Goal: Information Seeking & Learning: Learn about a topic

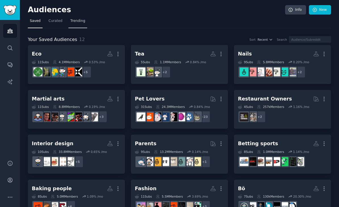
click at [81, 19] on span "Trending" at bounding box center [77, 20] width 15 height 5
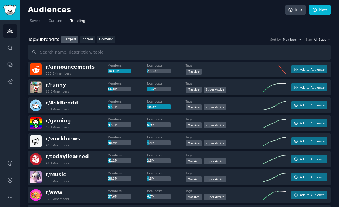
click at [321, 40] on span "All Sizes" at bounding box center [320, 40] width 12 height 4
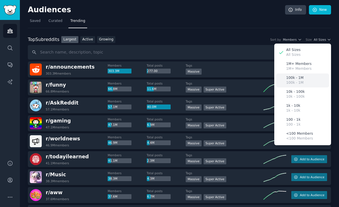
click at [304, 76] on div "100k - 1M 100k - 1M" at bounding box center [303, 80] width 53 height 14
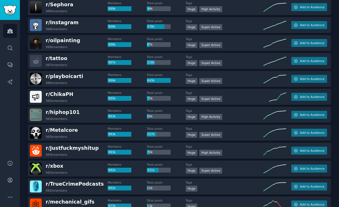
scroll to position [152, 0]
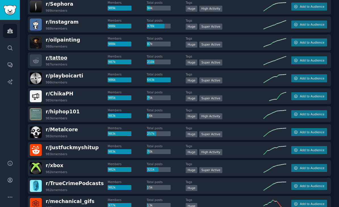
click at [53, 56] on span "r/ tattoo" at bounding box center [57, 58] width 22 height 6
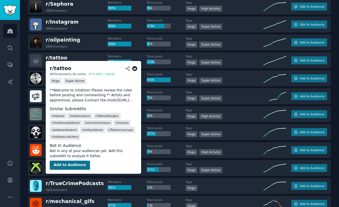
click at [56, 162] on button "Add to Audience" at bounding box center [70, 164] width 40 height 9
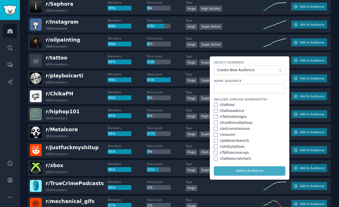
click at [217, 103] on input "checkbox" at bounding box center [216, 105] width 4 height 4
checkbox input "true"
click at [216, 109] on input "checkbox" at bounding box center [216, 111] width 4 height 4
checkbox input "true"
click at [217, 115] on input "checkbox" at bounding box center [216, 117] width 4 height 4
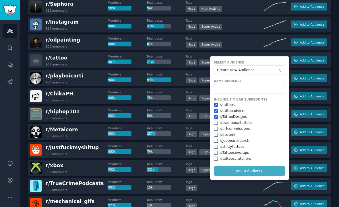
checkbox input "true"
click at [217, 122] on input "checkbox" at bounding box center [216, 122] width 4 height 4
checkbox input "true"
click at [217, 146] on input "checkbox" at bounding box center [216, 146] width 4 height 4
checkbox input "true"
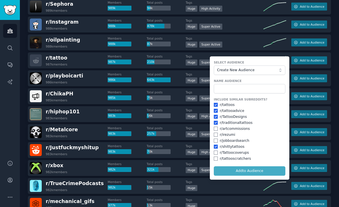
click at [216, 150] on input "checkbox" at bounding box center [216, 152] width 4 height 4
checkbox input "true"
click at [216, 158] on input "checkbox" at bounding box center [216, 158] width 4 height 4
checkbox input "true"
click at [237, 169] on form "Select Audience Create New Audience Name Audience Include Similar Subreddits? r…" at bounding box center [250, 117] width 80 height 123
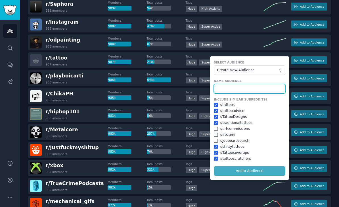
click at [243, 91] on input "text" at bounding box center [250, 89] width 72 height 10
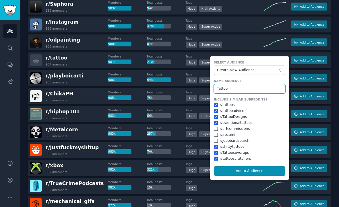
type input "Tattoo"
click at [250, 169] on button "Add to Audience" at bounding box center [250, 171] width 72 height 10
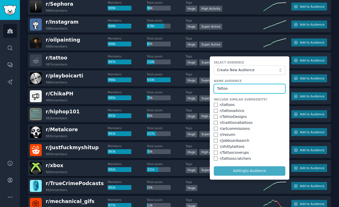
checkbox input "false"
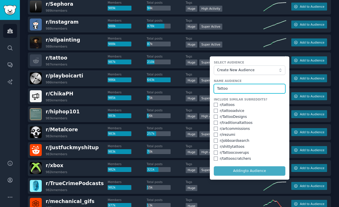
checkbox input "false"
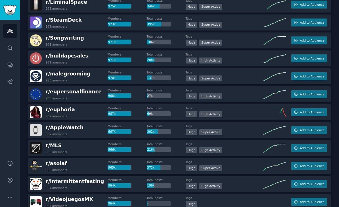
scroll to position [387, 0]
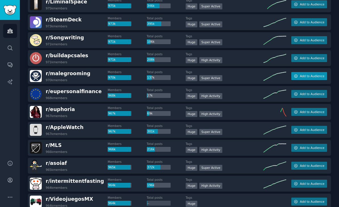
click at [312, 75] on span "Add to Audience" at bounding box center [312, 76] width 24 height 4
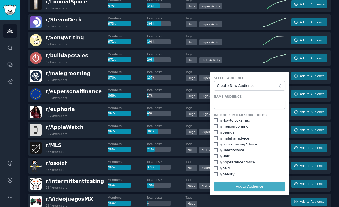
click at [216, 121] on input "checkbox" at bounding box center [216, 120] width 4 height 4
checkbox input "true"
click at [217, 125] on input "checkbox" at bounding box center [216, 126] width 4 height 4
checkbox input "true"
click at [217, 132] on input "checkbox" at bounding box center [216, 132] width 4 height 4
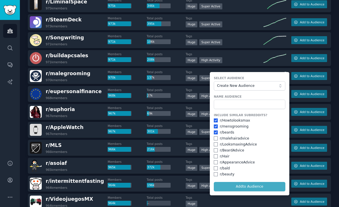
checkbox input "true"
click at [217, 138] on input "checkbox" at bounding box center [216, 138] width 4 height 4
checkbox input "true"
click at [217, 143] on input "checkbox" at bounding box center [216, 144] width 4 height 4
checkbox input "true"
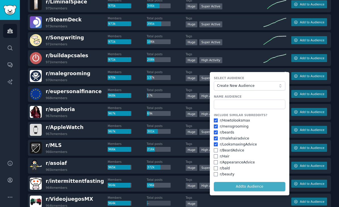
click at [216, 150] on input "checkbox" at bounding box center [216, 150] width 4 height 4
checkbox input "true"
click at [217, 155] on input "checkbox" at bounding box center [216, 156] width 4 height 4
checkbox input "true"
click at [217, 161] on input "checkbox" at bounding box center [216, 162] width 4 height 4
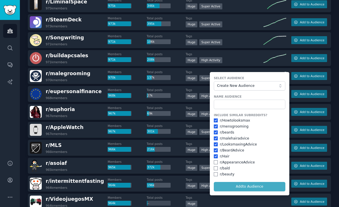
checkbox input "true"
click at [217, 166] on input "checkbox" at bounding box center [216, 168] width 4 height 4
checkbox input "true"
click at [217, 172] on input "checkbox" at bounding box center [216, 174] width 4 height 4
checkbox input "true"
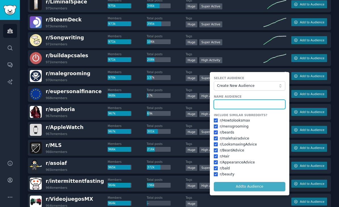
click at [233, 102] on input "text" at bounding box center [250, 104] width 72 height 10
type input "Malegrooming"
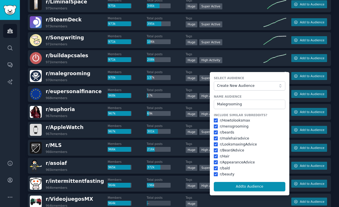
click at [259, 186] on button "Add to Audience" at bounding box center [250, 187] width 72 height 10
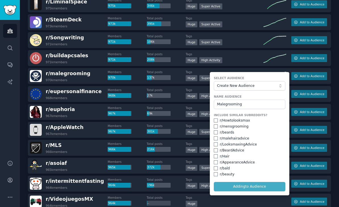
checkbox input "false"
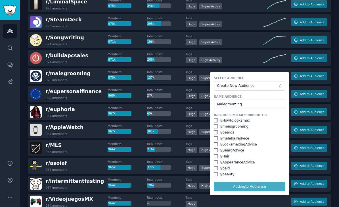
checkbox input "false"
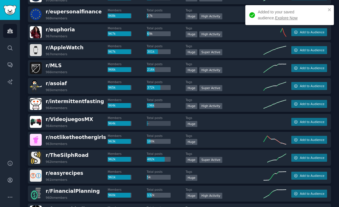
scroll to position [466, 0]
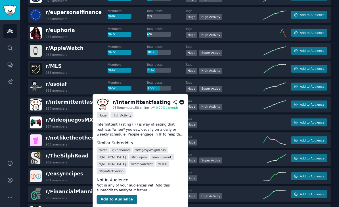
click at [111, 198] on button "Add to Audience" at bounding box center [117, 199] width 40 height 9
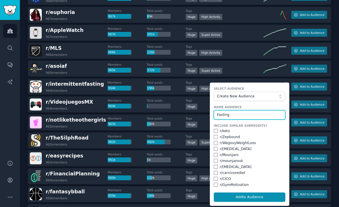
scroll to position [485, 0]
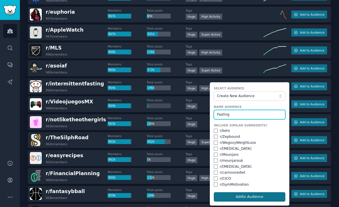
type input "Fasting"
click at [240, 195] on button "Add to Audience" at bounding box center [250, 197] width 72 height 10
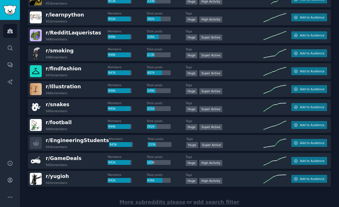
scroll to position [18, 0]
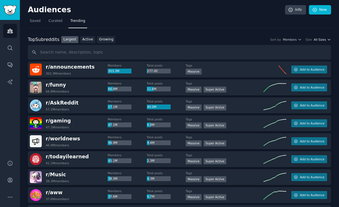
click at [323, 41] on span "All Sizes" at bounding box center [320, 40] width 12 height 4
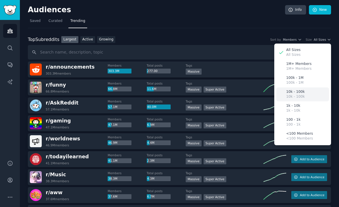
click at [296, 94] on p "10k - 100k" at bounding box center [295, 96] width 18 height 5
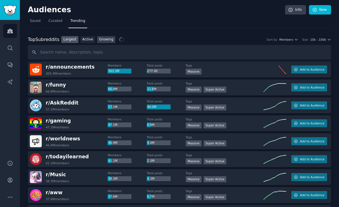
click at [109, 40] on link "Growing" at bounding box center [106, 39] width 18 height 7
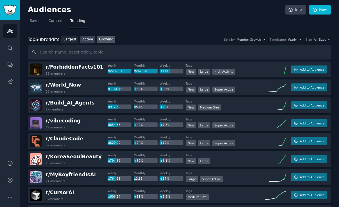
click at [88, 38] on link "Active" at bounding box center [87, 39] width 15 height 7
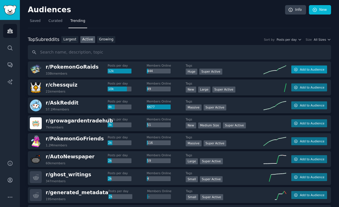
click at [310, 71] on span "Add to Audience" at bounding box center [312, 69] width 24 height 4
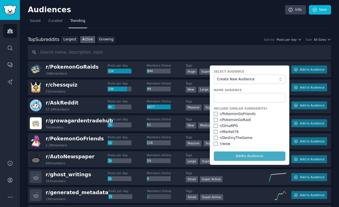
click at [215, 113] on input "checkbox" at bounding box center [216, 114] width 4 height 4
checkbox input "true"
click at [216, 118] on input "checkbox" at bounding box center [216, 120] width 4 height 4
checkbox input "true"
click at [234, 155] on form "Select Audience Create New Audience Name Audience Include Similar Subreddits? r…" at bounding box center [250, 114] width 80 height 99
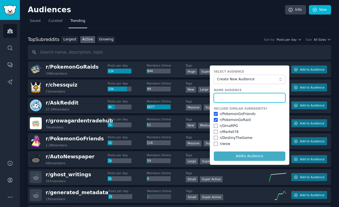
click at [232, 99] on input "text" at bounding box center [250, 98] width 72 height 10
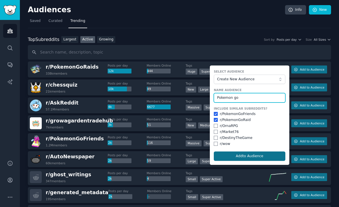
type input "Pokemon go"
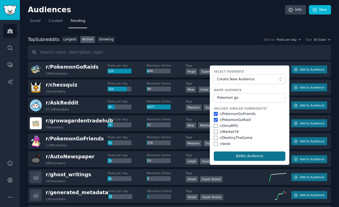
click at [241, 155] on button "Add to Audience" at bounding box center [250, 156] width 72 height 10
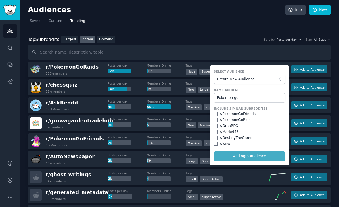
checkbox input "false"
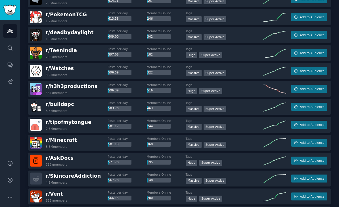
scroll to position [679, 0]
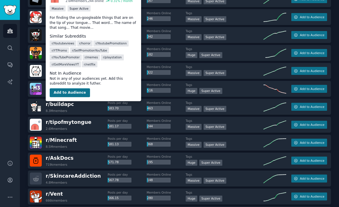
click at [66, 92] on button "Add to Audience" at bounding box center [70, 92] width 40 height 9
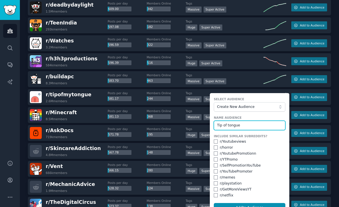
scroll to position [708, 0]
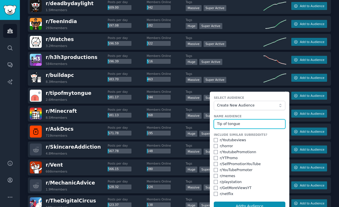
type input "Tip of tongue"
click at [246, 201] on button "Add to Audience" at bounding box center [250, 206] width 72 height 10
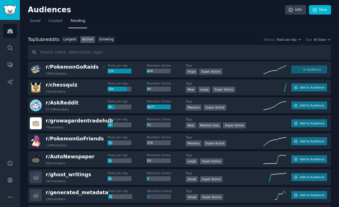
scroll to position [0, 0]
click at [324, 38] on span "All Sizes" at bounding box center [320, 40] width 12 height 4
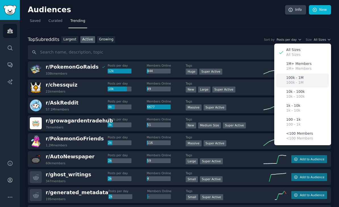
click at [296, 75] on p "100k - 1M" at bounding box center [294, 77] width 17 height 5
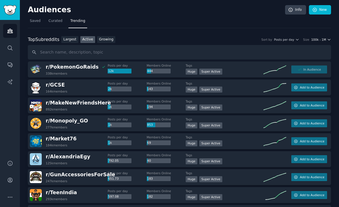
click at [320, 38] on span "100k - 1M" at bounding box center [318, 40] width 15 height 4
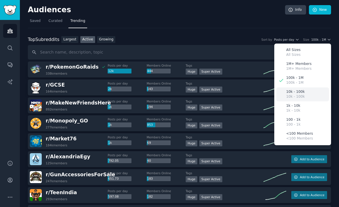
click at [297, 94] on p "10k - 100k" at bounding box center [295, 96] width 18 height 5
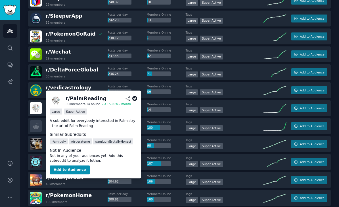
scroll to position [575, 0]
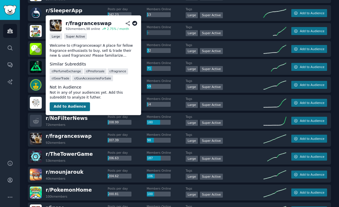
click at [75, 107] on button "Add to Audience" at bounding box center [70, 106] width 40 height 9
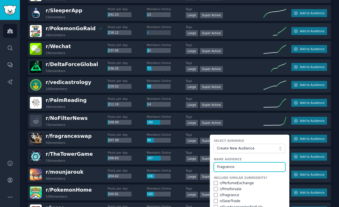
type input "Fragrance"
click at [217, 193] on input "checkbox" at bounding box center [216, 195] width 4 height 4
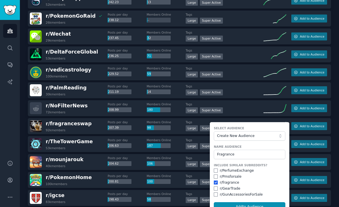
scroll to position [588, 0]
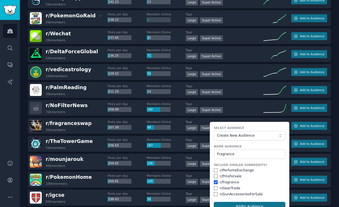
click at [260, 201] on button "Add to Audience" at bounding box center [250, 206] width 72 height 10
checkbox input "false"
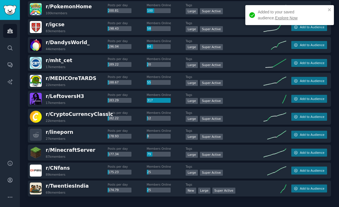
scroll to position [759, 0]
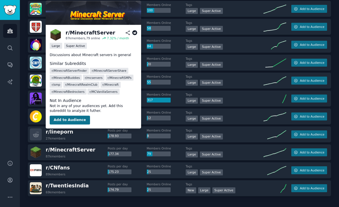
click at [70, 121] on button "Add to Audience" at bounding box center [70, 119] width 40 height 9
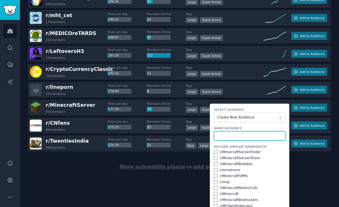
scroll to position [803, 0]
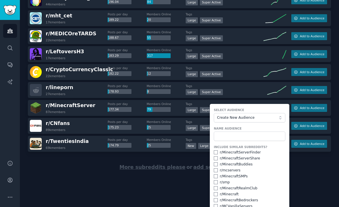
click at [216, 192] on input "checkbox" at bounding box center [216, 194] width 4 height 4
checkbox input "true"
click at [215, 150] on input "checkbox" at bounding box center [216, 152] width 4 height 4
checkbox input "true"
click at [215, 156] on input "checkbox" at bounding box center [216, 158] width 4 height 4
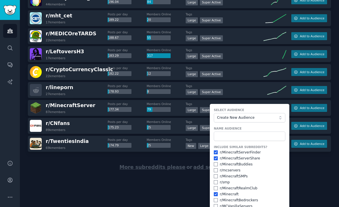
checkbox input "true"
click at [215, 162] on div "r/ MinecraftBuddies" at bounding box center [250, 164] width 72 height 5
click at [217, 162] on input "checkbox" at bounding box center [216, 164] width 4 height 4
checkbox input "true"
click at [217, 174] on input "checkbox" at bounding box center [216, 176] width 4 height 4
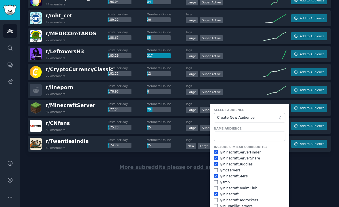
checkbox input "true"
click at [237, 131] on input "text" at bounding box center [250, 136] width 72 height 10
type input "Minecraft"
checkbox input "false"
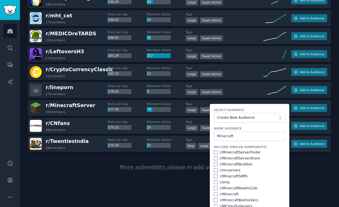
checkbox input "false"
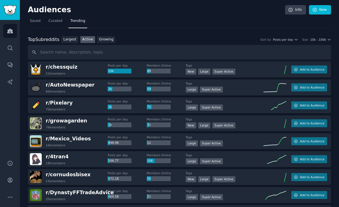
scroll to position [0, 0]
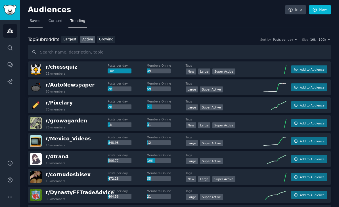
click at [39, 18] on span "Saved" at bounding box center [35, 20] width 11 height 5
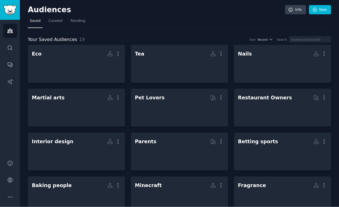
scroll to position [6, 0]
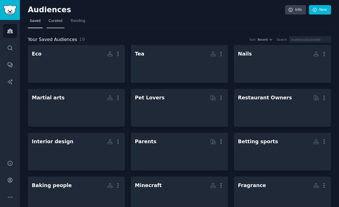
click at [51, 18] on span "Curated" at bounding box center [56, 20] width 14 height 5
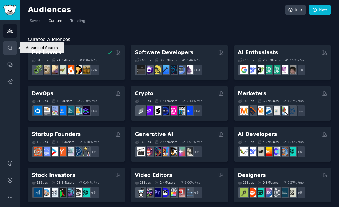
click at [9, 49] on icon "Sidebar" at bounding box center [10, 48] width 6 height 6
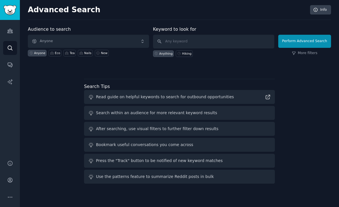
click at [44, 40] on span "Anyone" at bounding box center [88, 41] width 121 height 13
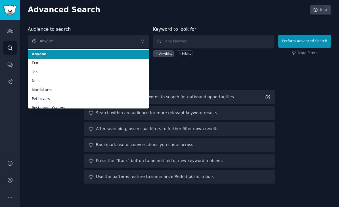
click at [34, 37] on span "Anyone" at bounding box center [88, 41] width 121 height 13
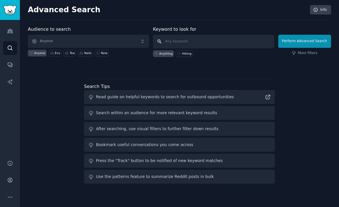
click at [242, 41] on input "text" at bounding box center [213, 42] width 121 height 14
type input "Passion"
click at [304, 41] on button "Perform Advanced Search" at bounding box center [304, 41] width 53 height 13
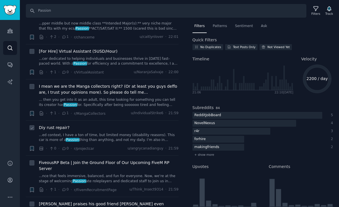
scroll to position [754, 0]
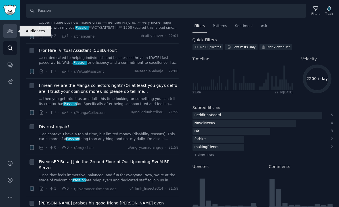
click at [9, 32] on icon "Sidebar" at bounding box center [10, 31] width 6 height 6
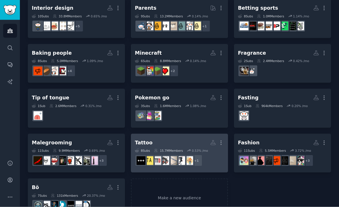
scroll to position [18, 0]
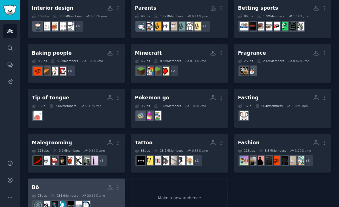
click at [78, 182] on div "Bö Custom Audience More 7 Sub s 131k Members 20.37 % /mo" at bounding box center [76, 197] width 89 height 31
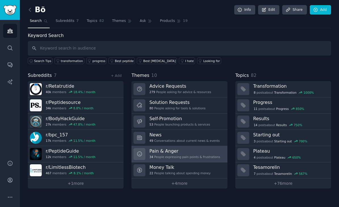
click at [169, 155] on div "34 People expressing pain points & frustrations" at bounding box center [184, 157] width 71 height 4
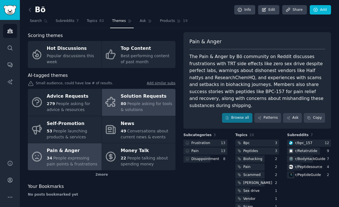
click at [149, 101] on div "80 People asking for tools & solutions" at bounding box center [147, 107] width 52 height 12
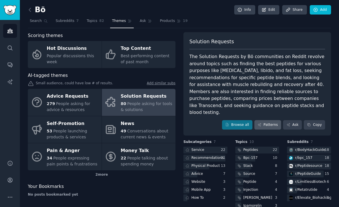
click at [276, 120] on link "Patterns" at bounding box center [268, 125] width 27 height 10
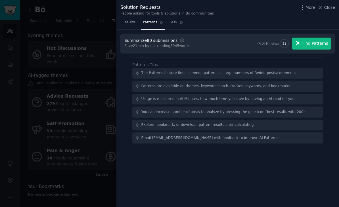
click at [320, 43] on span "Find Patterns" at bounding box center [316, 43] width 26 height 6
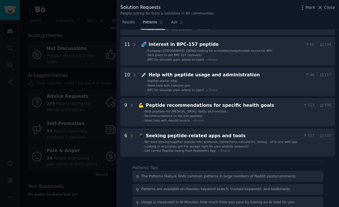
scroll to position [54, 0]
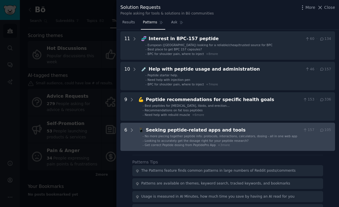
click at [265, 130] on div "Seeking peptide-related apps and tools" at bounding box center [223, 129] width 155 height 7
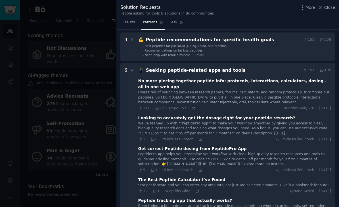
scroll to position [147, 0]
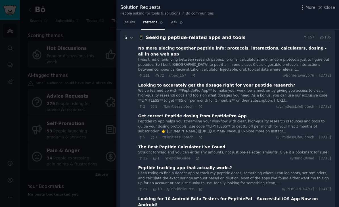
click at [93, 173] on div at bounding box center [169, 103] width 339 height 207
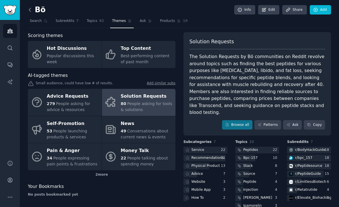
click at [29, 10] on icon at bounding box center [30, 9] width 2 height 3
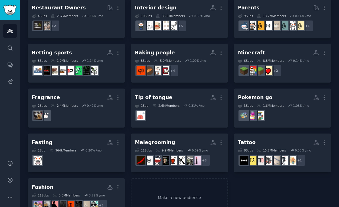
scroll to position [135, 0]
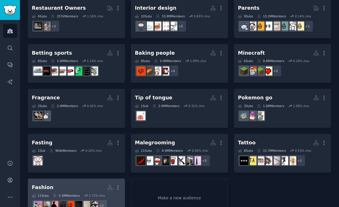
click at [49, 185] on div "Fashion" at bounding box center [43, 187] width 22 height 7
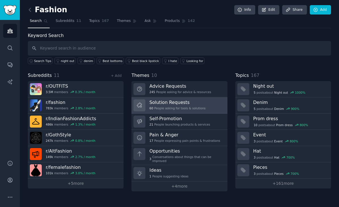
click at [157, 102] on h3 "Solution Requests" at bounding box center [177, 102] width 56 height 6
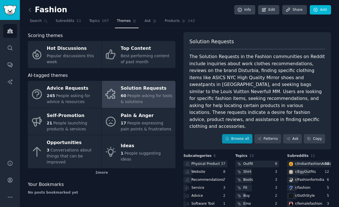
click at [238, 134] on link "Browse all" at bounding box center [237, 139] width 30 height 10
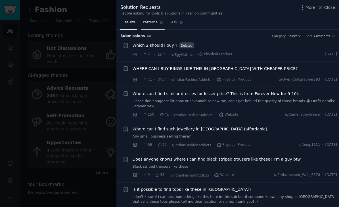
click at [154, 25] on link "Patterns" at bounding box center [153, 24] width 24 height 12
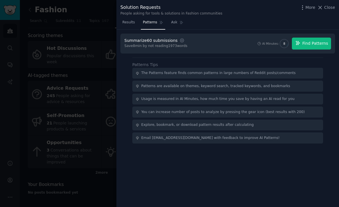
click at [313, 43] on span "Find Patterns" at bounding box center [316, 43] width 26 height 6
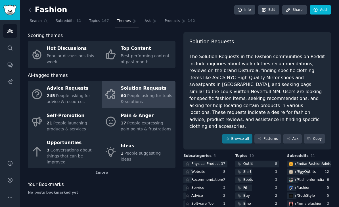
click at [34, 12] on link at bounding box center [31, 9] width 7 height 9
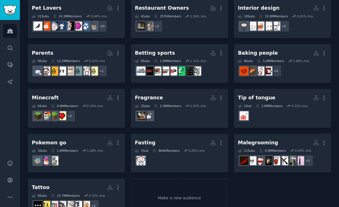
scroll to position [18, 0]
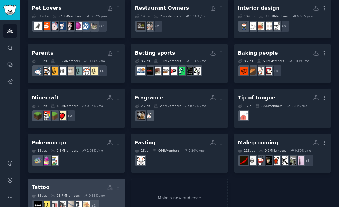
click at [73, 182] on h2 "Tattoo More" at bounding box center [76, 187] width 89 height 10
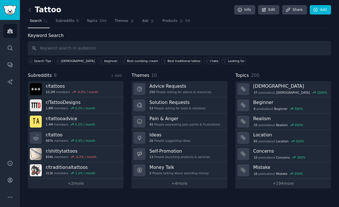
scroll to position [8, 0]
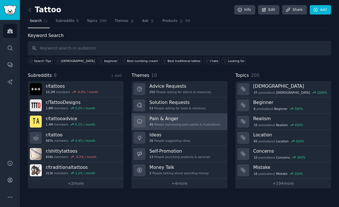
click at [196, 115] on div "Pain & Anger 45 People expressing pain points & frustrations" at bounding box center [184, 121] width 71 height 12
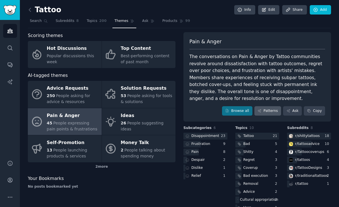
click at [270, 106] on link "Patterns" at bounding box center [268, 111] width 27 height 10
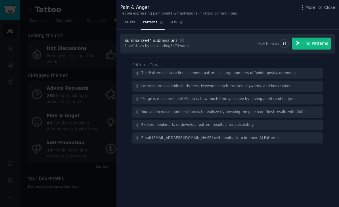
click at [320, 38] on button "Find Patterns" at bounding box center [311, 44] width 39 height 12
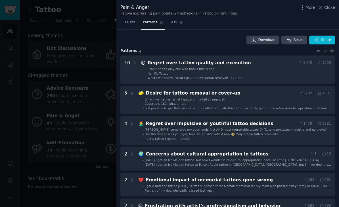
click at [92, 24] on div at bounding box center [169, 103] width 339 height 207
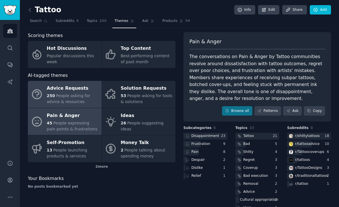
click at [77, 84] on div "Advice Requests" at bounding box center [73, 88] width 52 height 9
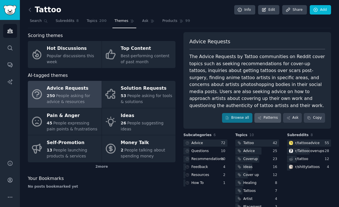
click at [275, 113] on link "Patterns" at bounding box center [268, 118] width 27 height 10
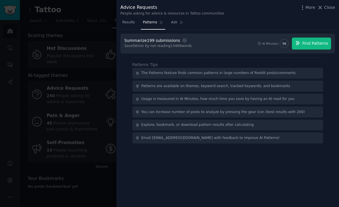
click at [318, 44] on span "Find Patterns" at bounding box center [316, 43] width 26 height 6
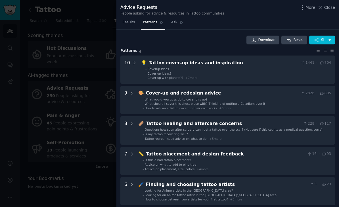
click at [72, 30] on div at bounding box center [169, 103] width 339 height 207
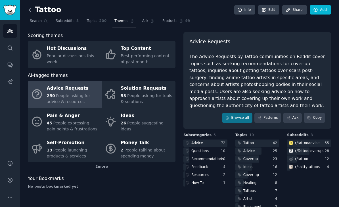
click at [28, 8] on icon at bounding box center [30, 10] width 6 height 6
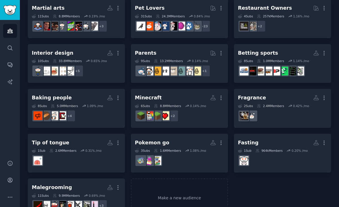
scroll to position [18, 0]
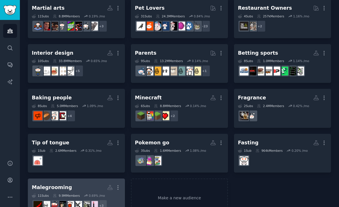
click at [39, 184] on div "Malegrooming" at bounding box center [52, 187] width 40 height 7
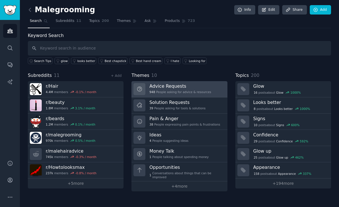
click at [154, 86] on h3 "Advice Requests" at bounding box center [180, 86] width 62 height 6
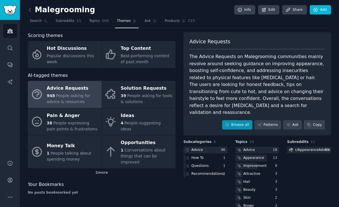
click at [239, 120] on link "Browse all" at bounding box center [237, 125] width 30 height 10
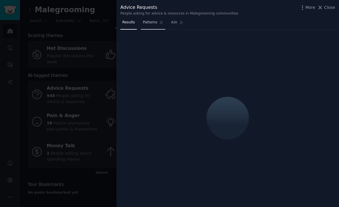
click at [149, 28] on link "Patterns" at bounding box center [153, 24] width 24 height 12
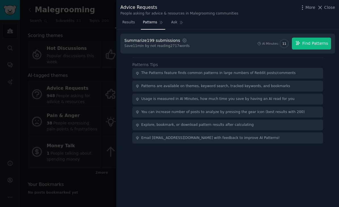
click at [320, 43] on span "Find Patterns" at bounding box center [316, 43] width 26 height 6
click at [317, 43] on span "Find Patterns" at bounding box center [316, 43] width 26 height 6
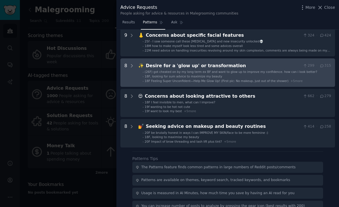
scroll to position [89, 0]
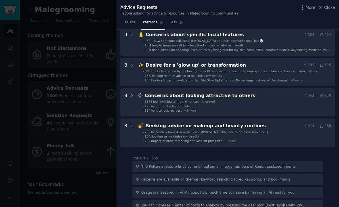
click at [64, 86] on div at bounding box center [169, 103] width 339 height 207
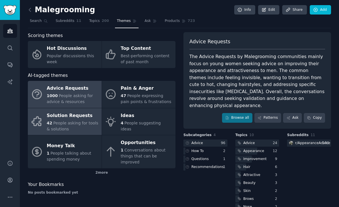
click at [49, 120] on span "42" at bounding box center [49, 122] width 5 height 5
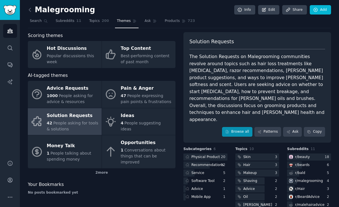
click at [241, 127] on link "Browse all" at bounding box center [237, 132] width 30 height 10
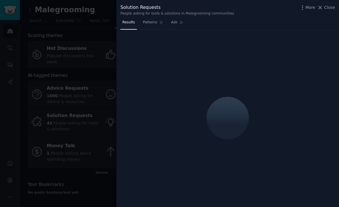
click at [144, 16] on div "Solution Requests People asking for tools & solutions in Malegrooming communiti…" at bounding box center [228, 9] width 223 height 18
click at [145, 21] on span "Patterns" at bounding box center [150, 22] width 14 height 5
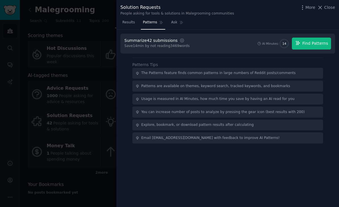
click at [301, 40] on icon "button" at bounding box center [298, 42] width 5 height 5
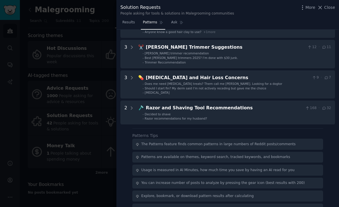
scroll to position [107, 0]
click at [36, 35] on div at bounding box center [169, 103] width 339 height 207
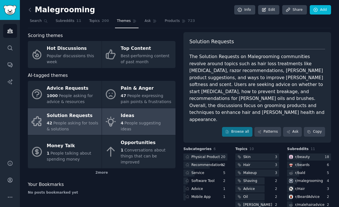
click at [123, 116] on div "Ideas" at bounding box center [147, 115] width 52 height 9
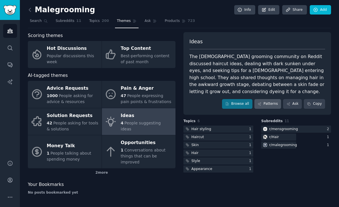
click at [264, 101] on link "Patterns" at bounding box center [268, 104] width 27 height 10
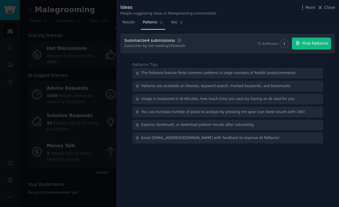
click at [315, 42] on span "Find Patterns" at bounding box center [316, 43] width 26 height 6
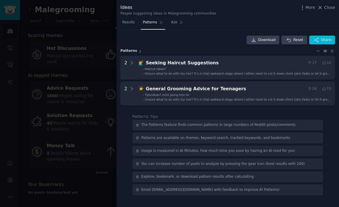
click at [52, 40] on div at bounding box center [169, 103] width 339 height 207
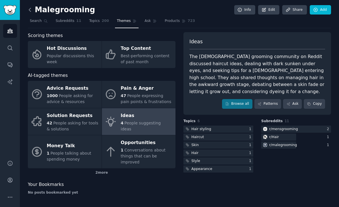
click at [31, 11] on icon at bounding box center [30, 10] width 6 height 6
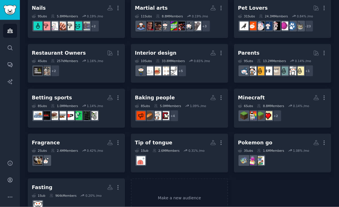
scroll to position [18, 0]
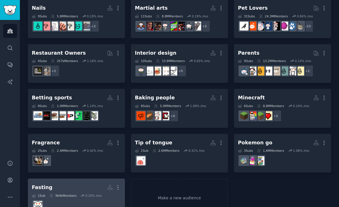
click at [39, 184] on div "Fasting" at bounding box center [42, 187] width 21 height 7
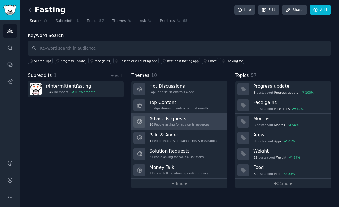
click at [151, 115] on h3 "Advice Requests" at bounding box center [179, 118] width 60 height 6
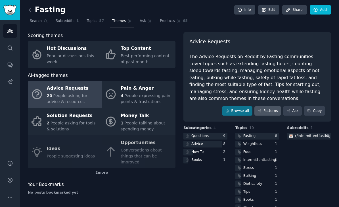
click at [265, 106] on link "Patterns" at bounding box center [268, 111] width 27 height 10
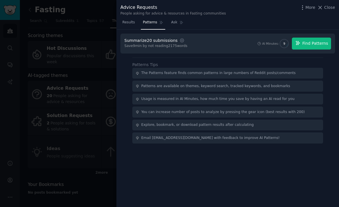
click at [314, 42] on span "Find Patterns" at bounding box center [316, 43] width 26 height 6
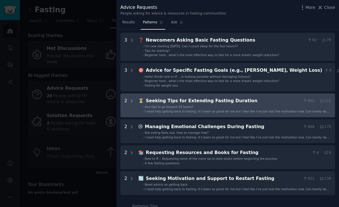
scroll to position [24, 0]
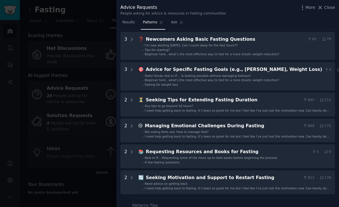
click at [72, 159] on div at bounding box center [169, 103] width 339 height 207
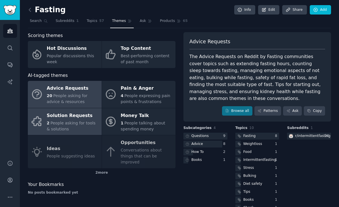
click at [72, 111] on div "Solution Requests" at bounding box center [73, 115] width 52 height 9
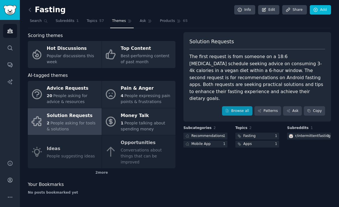
click at [232, 106] on link "Browse all" at bounding box center [237, 111] width 30 height 10
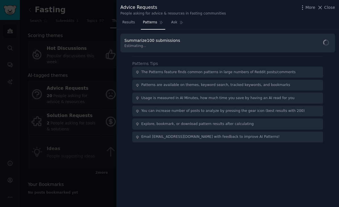
click at [41, 27] on div at bounding box center [169, 103] width 339 height 207
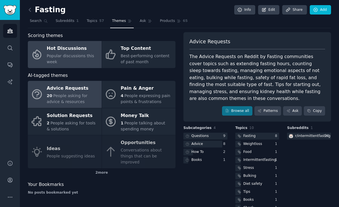
click at [33, 48] on icon at bounding box center [37, 54] width 12 height 12
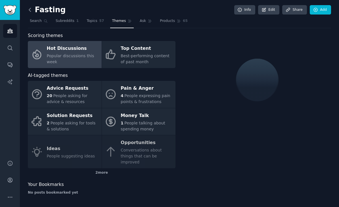
click at [31, 10] on icon at bounding box center [30, 10] width 6 height 6
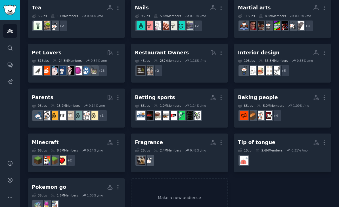
scroll to position [135, 0]
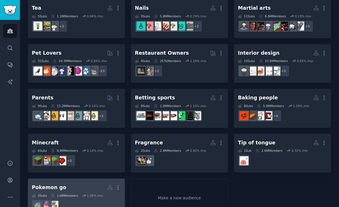
click at [41, 185] on div "Pokemon go" at bounding box center [49, 187] width 34 height 7
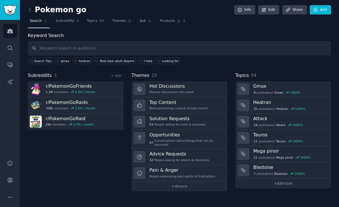
scroll to position [18, 0]
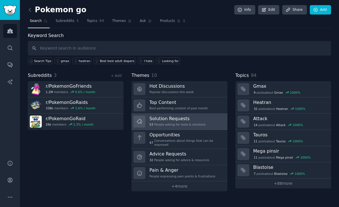
click at [157, 122] on div "53 People asking for tools & solutions" at bounding box center [177, 124] width 56 height 4
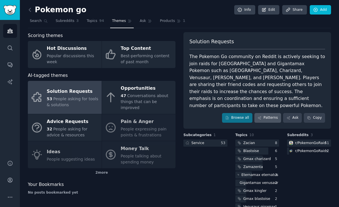
click at [265, 113] on link "Patterns" at bounding box center [268, 118] width 27 height 10
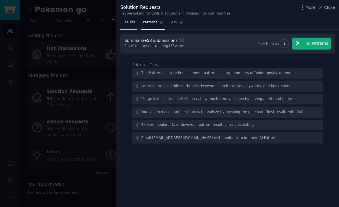
click at [126, 22] on span "Results" at bounding box center [128, 22] width 13 height 5
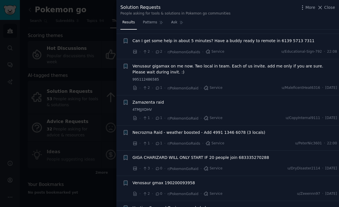
scroll to position [58, 0]
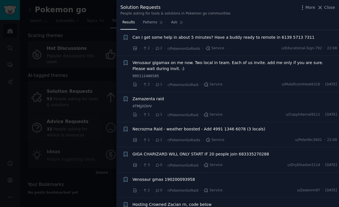
click at [74, 166] on div at bounding box center [169, 103] width 339 height 207
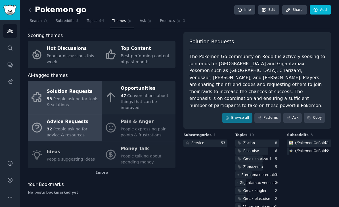
click at [47, 117] on div "Advice Requests" at bounding box center [73, 121] width 52 height 9
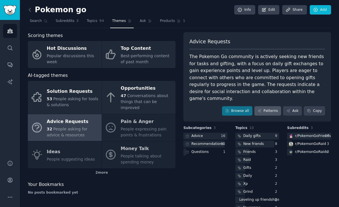
click at [267, 106] on link "Patterns" at bounding box center [268, 111] width 27 height 10
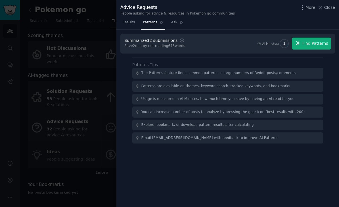
click at [86, 44] on div at bounding box center [169, 103] width 339 height 207
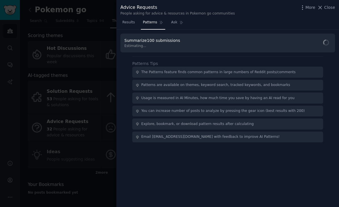
click at [45, 22] on div at bounding box center [169, 103] width 339 height 207
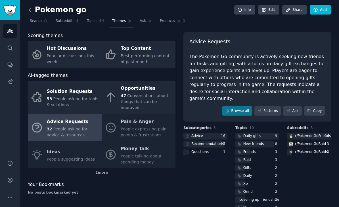
click at [31, 9] on icon at bounding box center [30, 10] width 6 height 6
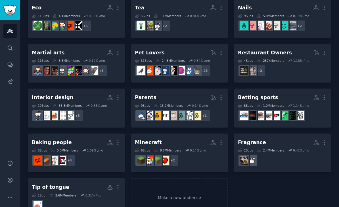
scroll to position [135, 0]
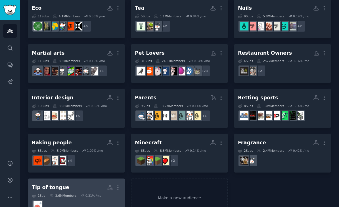
click at [53, 184] on div "Tip of tongue" at bounding box center [51, 187] width 38 height 7
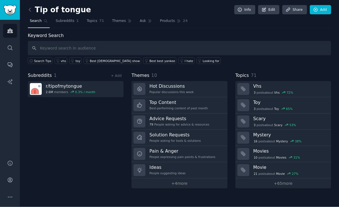
scroll to position [10, 0]
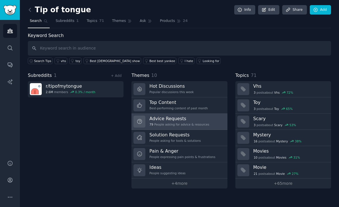
click at [154, 115] on h3 "Advice Requests" at bounding box center [179, 118] width 60 height 6
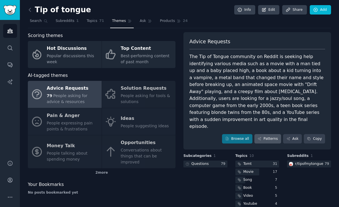
click at [264, 134] on link "Patterns" at bounding box center [268, 139] width 27 height 10
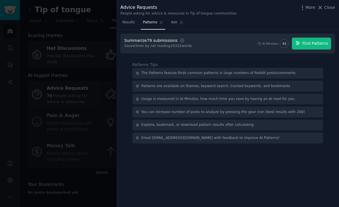
click at [317, 41] on span "Find Patterns" at bounding box center [316, 43] width 26 height 6
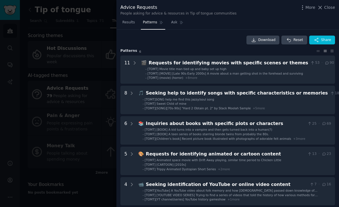
click at [52, 71] on div at bounding box center [169, 103] width 339 height 207
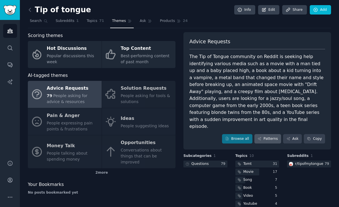
click at [276, 134] on link "Patterns" at bounding box center [268, 139] width 27 height 10
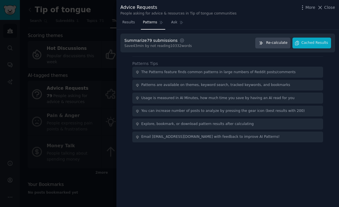
click at [270, 38] on button "Re-calculate" at bounding box center [272, 43] width 35 height 11
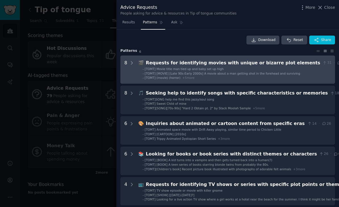
click at [211, 76] on li "- [TOMT] (movie) (horror) + 5 more" at bounding box center [245, 78] width 204 height 4
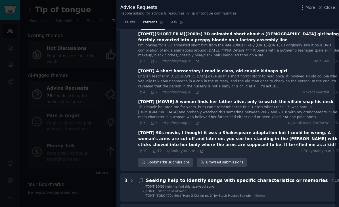
scroll to position [169, 0]
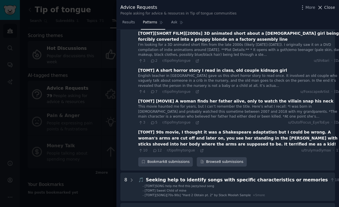
click at [325, 6] on button "Close" at bounding box center [326, 8] width 18 height 6
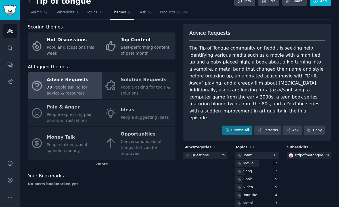
scroll to position [9, 0]
click at [268, 125] on link "Patterns" at bounding box center [268, 130] width 27 height 10
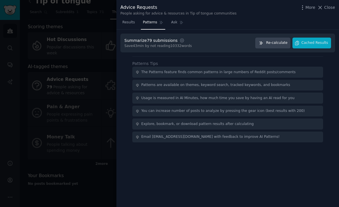
click at [274, 42] on span "Re-calculate" at bounding box center [276, 42] width 21 height 5
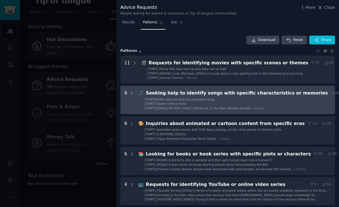
click at [269, 95] on div "Seeking help to identify songs with specific characteristics or memories" at bounding box center [237, 93] width 182 height 7
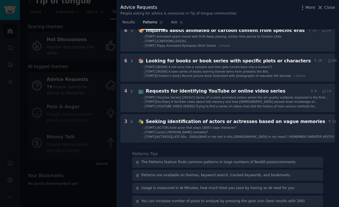
scroll to position [375, 0]
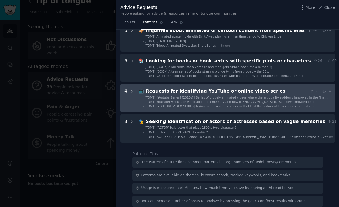
click at [285, 100] on span "[TOMT][YouTube] A YouTube video about folk memory and how [DEMOGRAPHIC_DATA] pa…" at bounding box center [231, 103] width 173 height 7
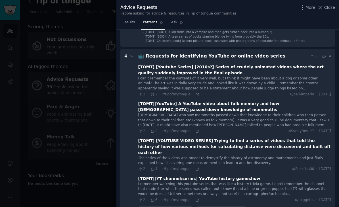
scroll to position [409, 0]
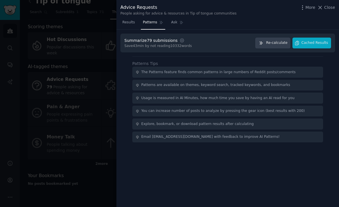
click at [26, 12] on div at bounding box center [169, 103] width 339 height 207
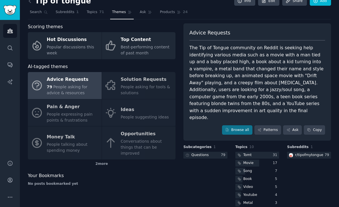
click at [28, 5] on div "Tip of tongue Info Edit Share Add" at bounding box center [180, 2] width 304 height 12
click at [29, 1] on icon at bounding box center [30, 0] width 2 height 3
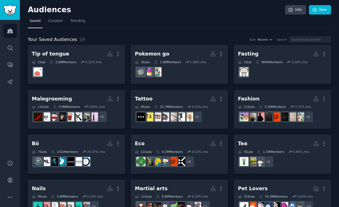
click at [32, 4] on div "Audiences Info New Saved Curated Trending Your Saved Audiences 19 Sort Recent S…" at bounding box center [179, 180] width 319 height 360
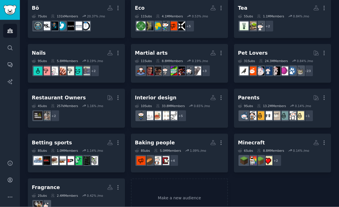
scroll to position [18, 0]
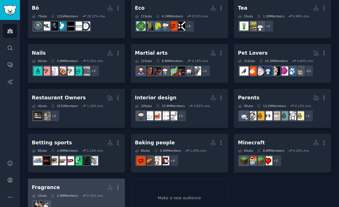
click at [46, 184] on div "Fragrance" at bounding box center [46, 187] width 28 height 7
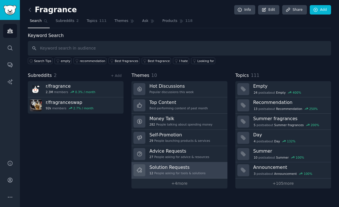
click at [211, 162] on link "Solution Requests 12 People asking for tools & solutions" at bounding box center [180, 170] width 96 height 16
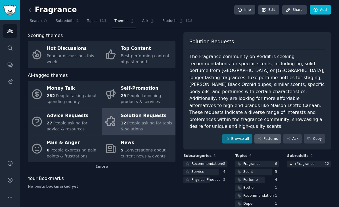
click at [272, 134] on link "Patterns" at bounding box center [268, 139] width 27 height 10
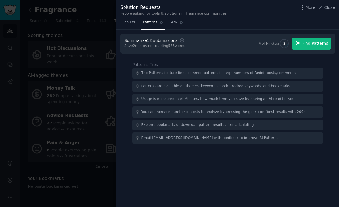
click at [314, 42] on span "Find Patterns" at bounding box center [316, 43] width 26 height 6
